Goal: Task Accomplishment & Management: Use online tool/utility

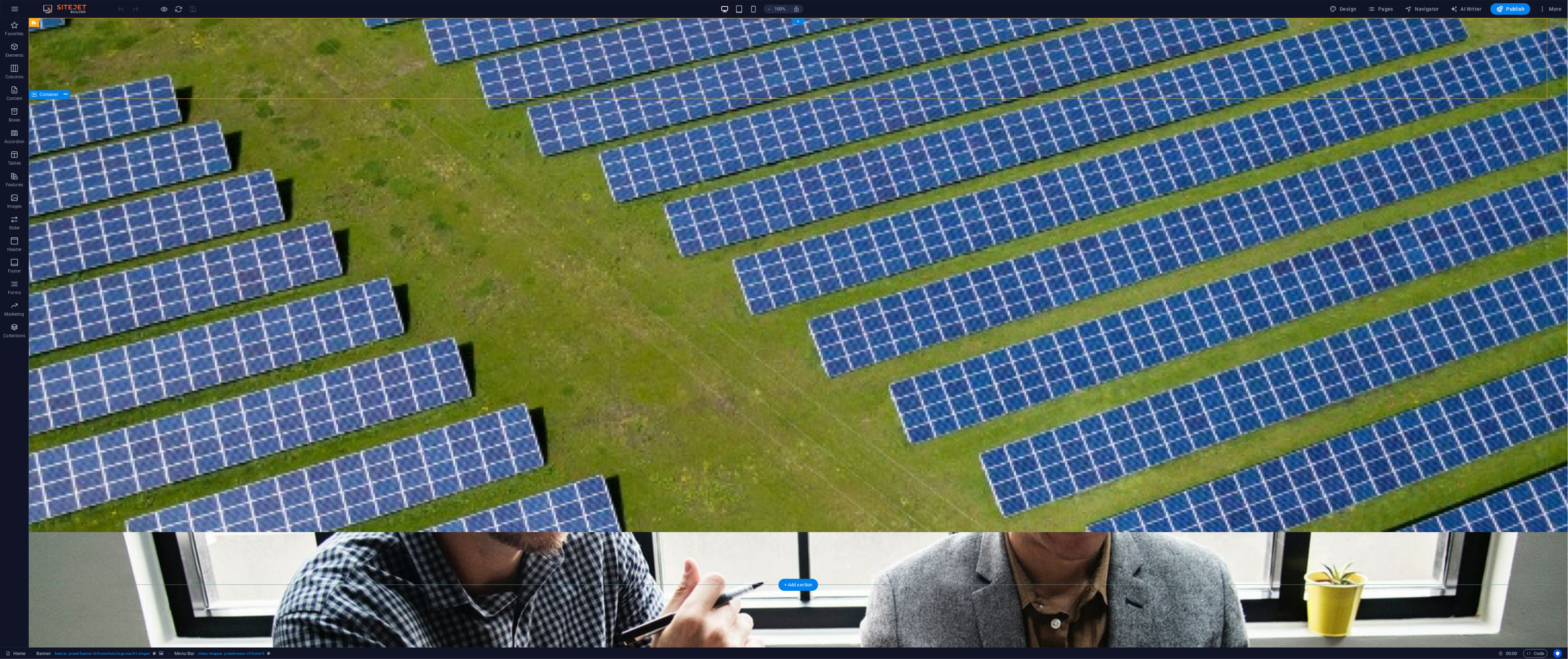
drag, startPoint x: 777, startPoint y: 225, endPoint x: 1110, endPoint y: 229, distance: 333.0
drag, startPoint x: 1110, startPoint y: 229, endPoint x: 1016, endPoint y: 239, distance: 94.5
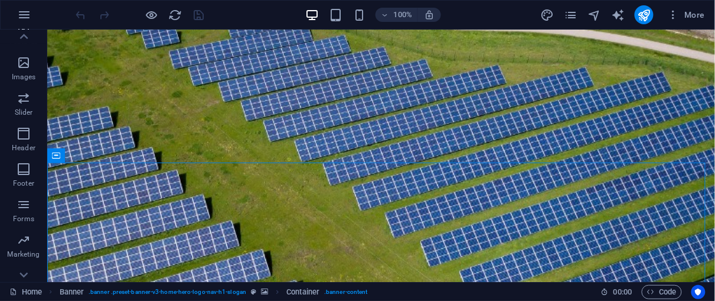
scroll to position [197, 0]
click at [28, 139] on p "Images" at bounding box center [24, 142] width 24 height 9
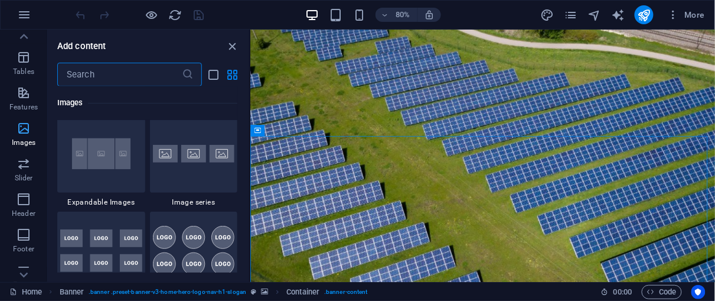
scroll to position [0, 0]
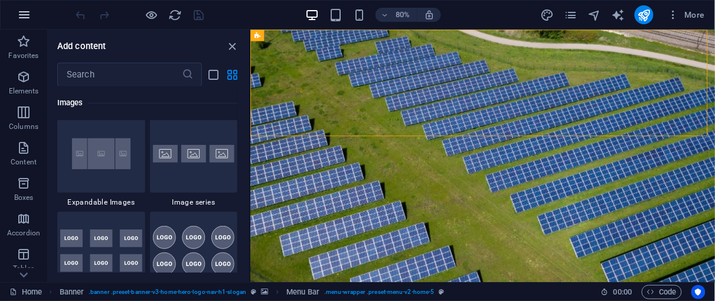
click at [24, 15] on icon "button" at bounding box center [24, 15] width 14 height 14
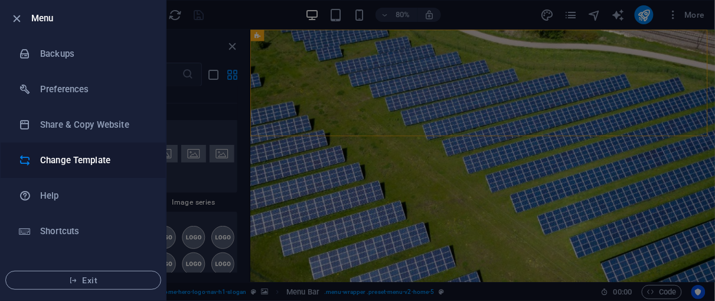
click at [82, 151] on li "Change Template" at bounding box center [83, 159] width 165 height 35
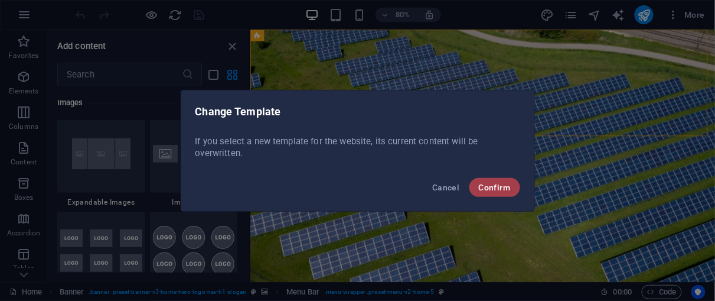
click at [499, 184] on span "Confirm" at bounding box center [495, 187] width 32 height 9
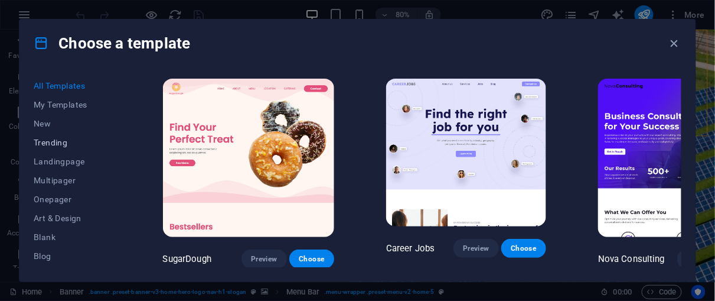
click at [61, 139] on span "Trending" at bounding box center [72, 142] width 77 height 9
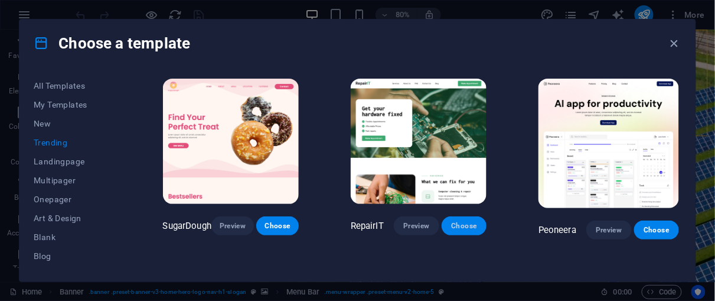
click at [454, 223] on span "Choose" at bounding box center [464, 225] width 26 height 9
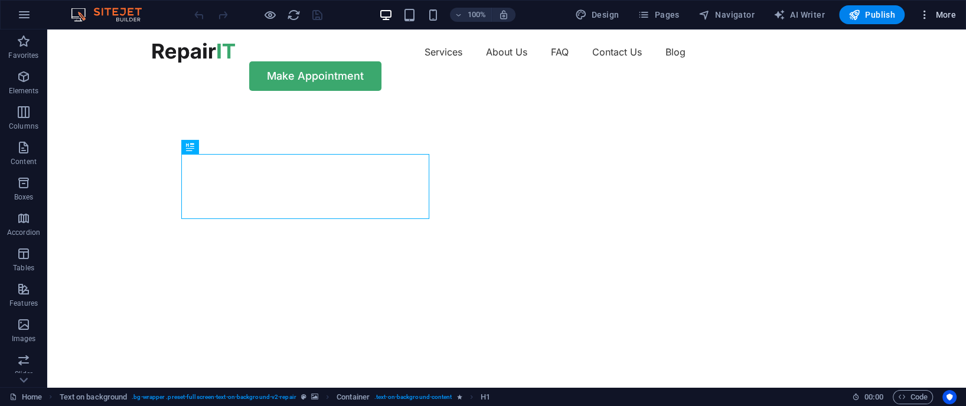
click at [715, 19] on span "More" at bounding box center [937, 15] width 37 height 12
